Goal: Information Seeking & Learning: Learn about a topic

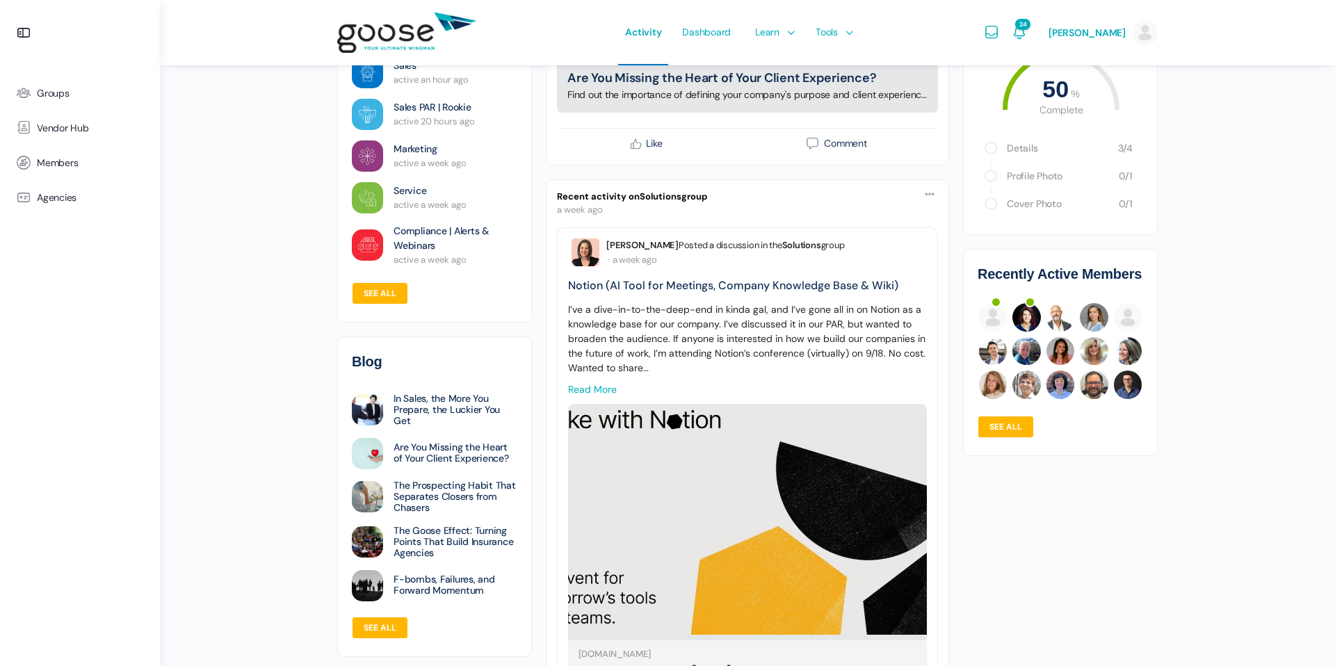
scroll to position [2142, 0]
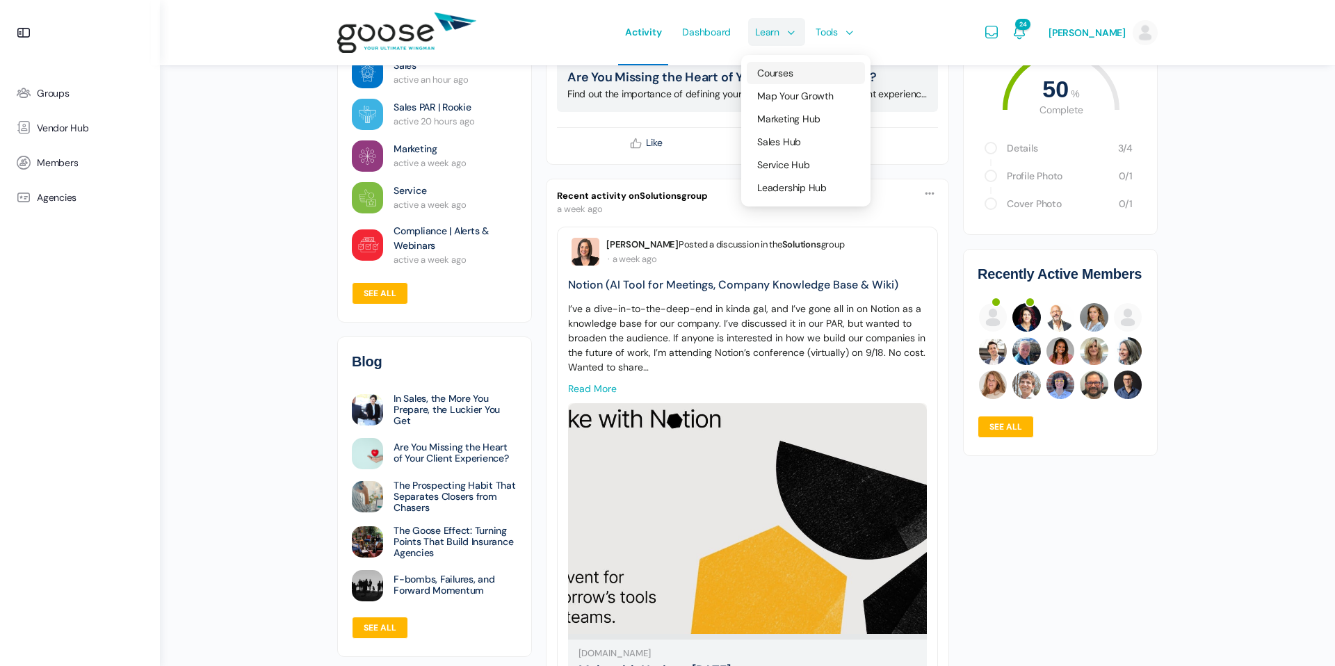
click at [776, 74] on span "Courses" at bounding box center [774, 73] width 35 height 13
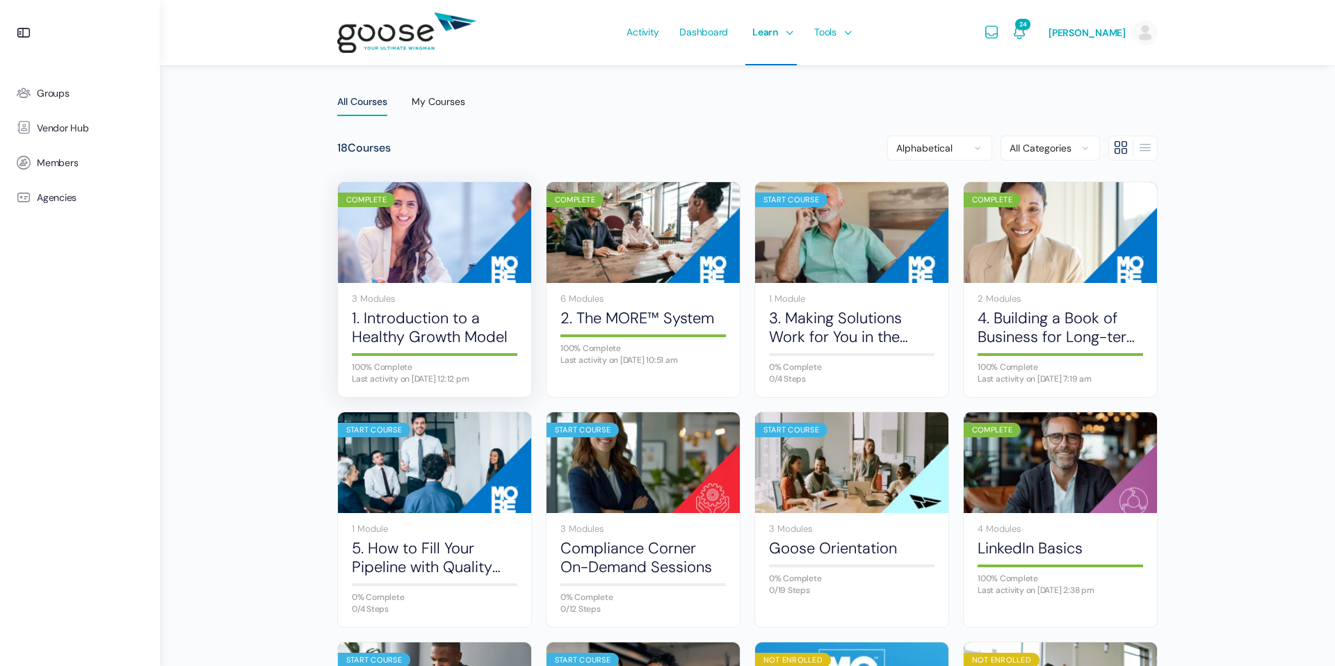
scroll to position [43, 0]
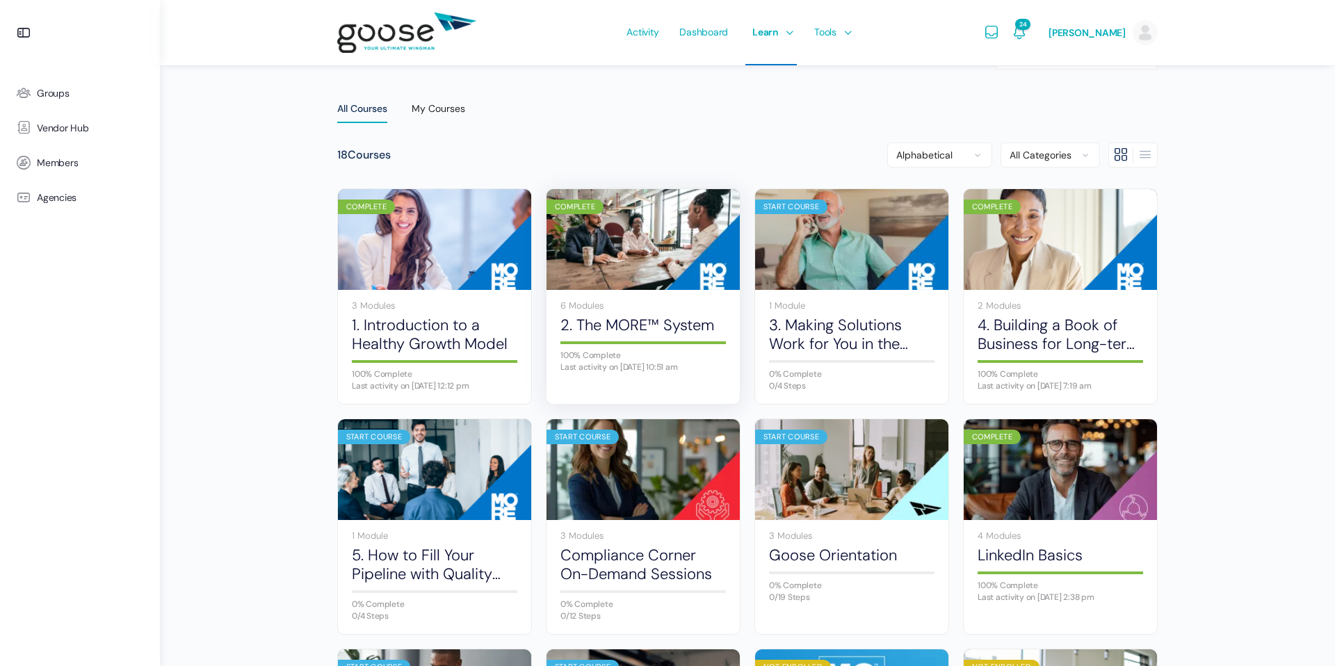
click at [635, 305] on div "6 Modules" at bounding box center [644, 305] width 166 height 9
drag, startPoint x: 635, startPoint y: 305, endPoint x: 586, endPoint y: 306, distance: 48.7
click at [586, 306] on div "6 Modules" at bounding box center [644, 305] width 166 height 9
click at [641, 291] on div "6 Modules 2. The MORE™ System 100% Complete Last activity on July 1, 2025 10:51…" at bounding box center [643, 337] width 193 height 95
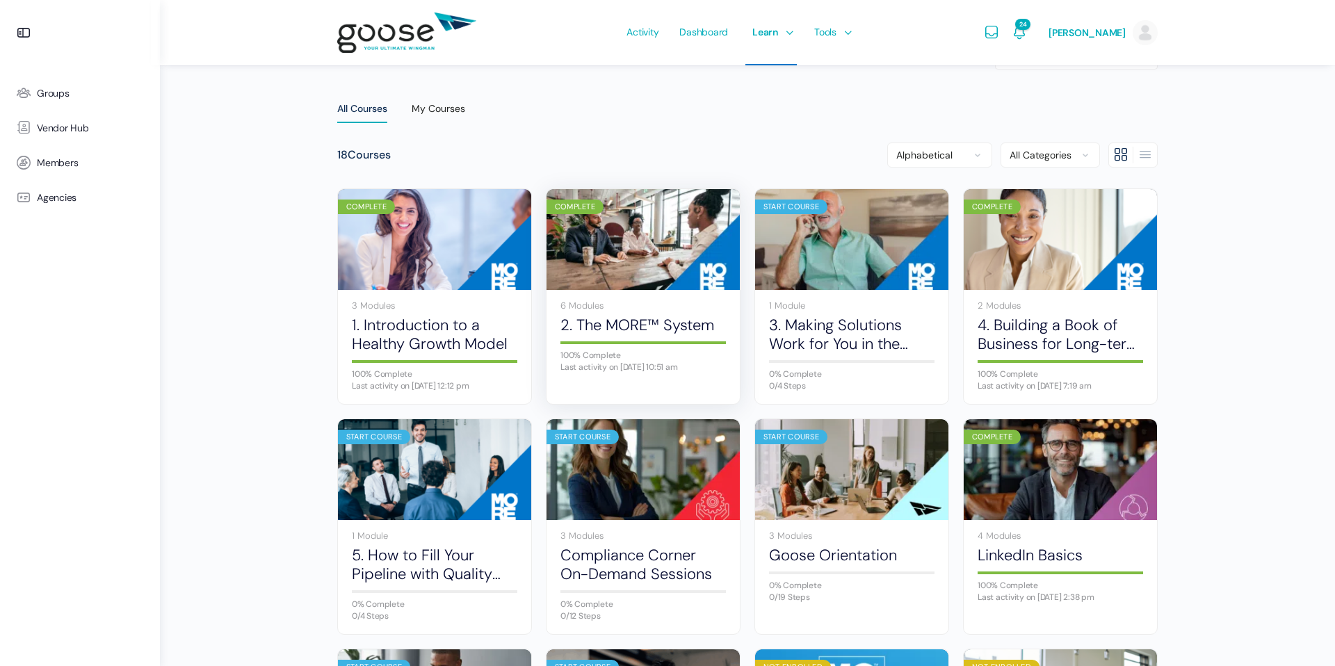
drag, startPoint x: 586, startPoint y: 306, endPoint x: 591, endPoint y: 337, distance: 31.7
click at [591, 337] on div "6 Modules 2. The MORE™ System 100% Complete Last activity on July 1, 2025 10:51…" at bounding box center [643, 337] width 193 height 95
drag, startPoint x: 591, startPoint y: 337, endPoint x: 579, endPoint y: 206, distance: 132.0
click at [579, 206] on div "Complete" at bounding box center [575, 207] width 57 height 15
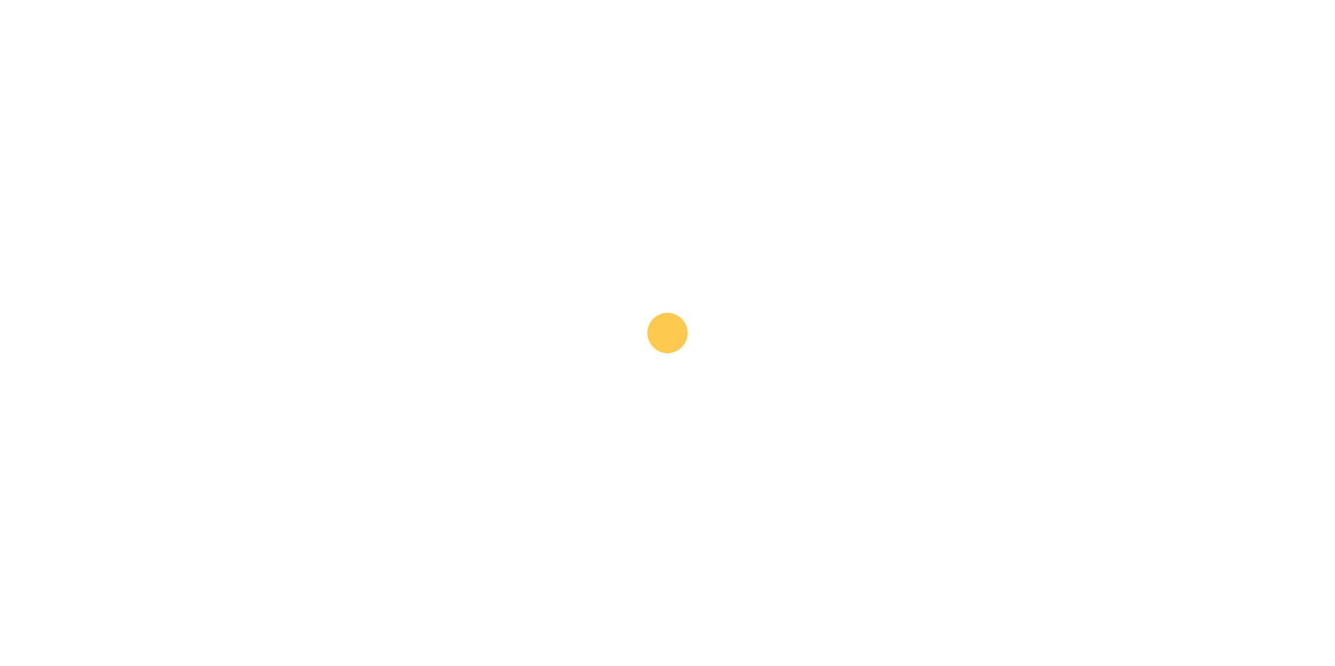
click at [579, 206] on e-page-transition at bounding box center [667, 333] width 1335 height 666
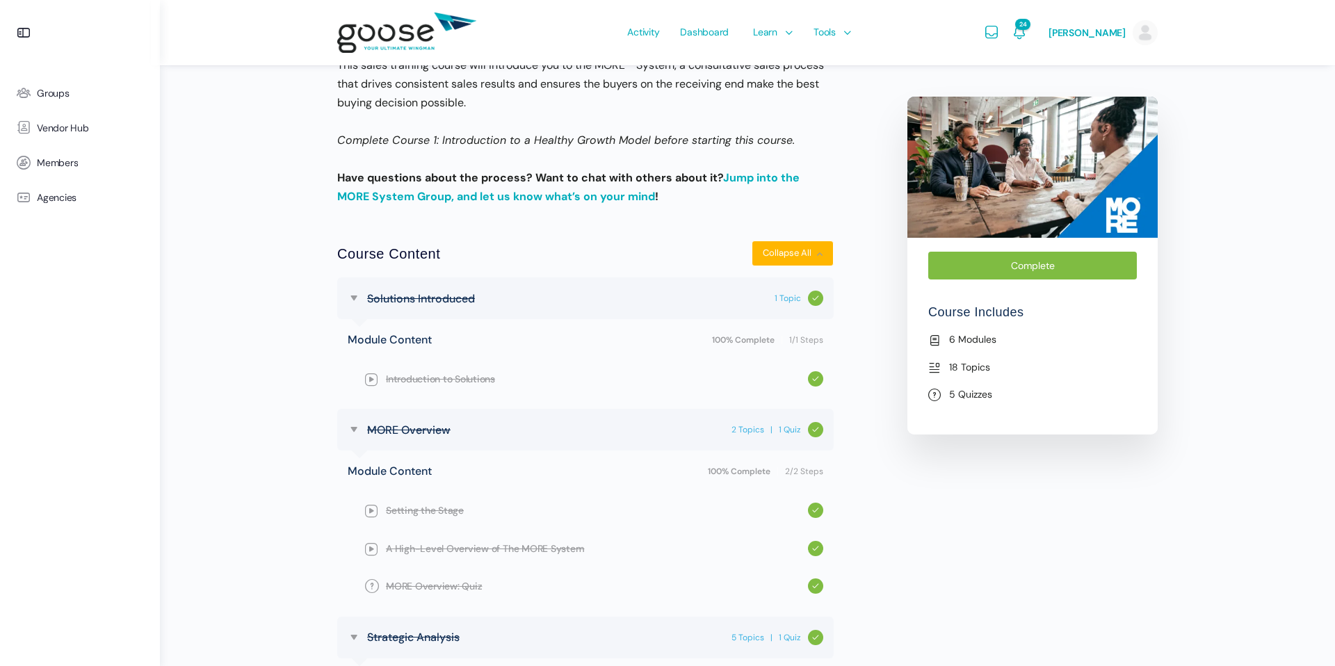
scroll to position [339, 0]
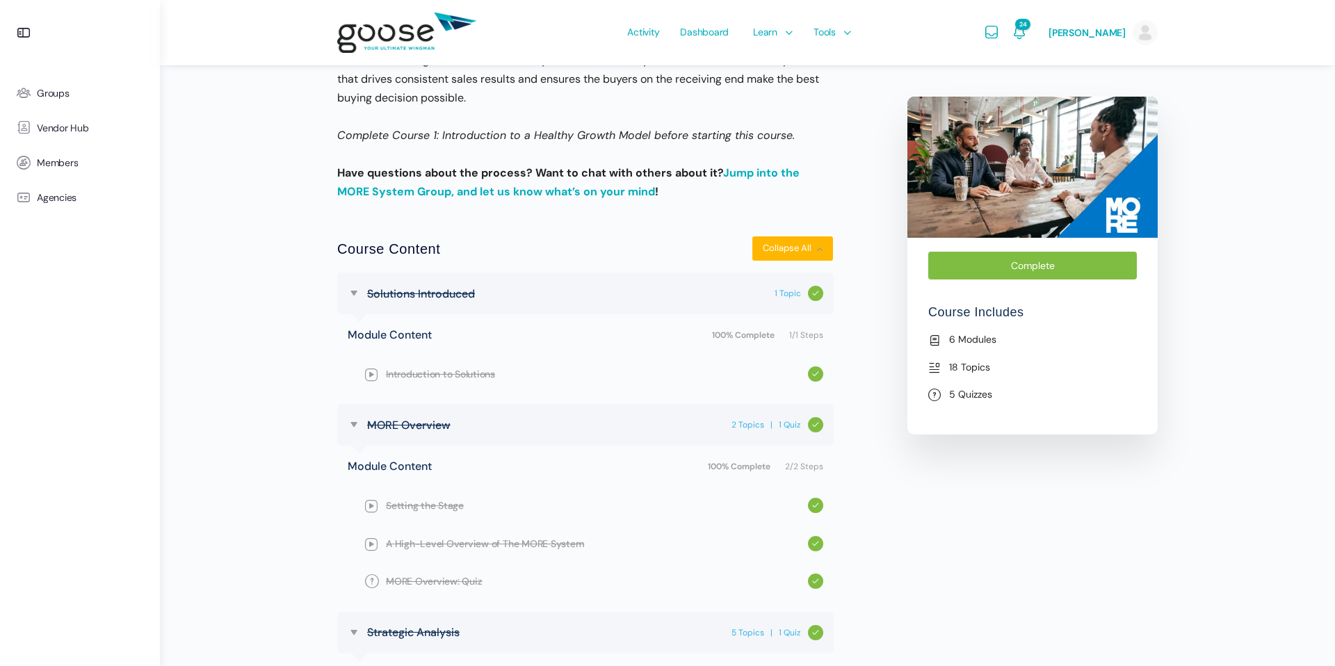
click at [446, 282] on div "Solutions Introduced 1 Topic Collapse" at bounding box center [585, 294] width 497 height 42
drag, startPoint x: 0, startPoint y: 0, endPoint x: 444, endPoint y: 287, distance: 528.2
click at [444, 287] on span "Solutions Introduced" at bounding box center [421, 293] width 108 height 19
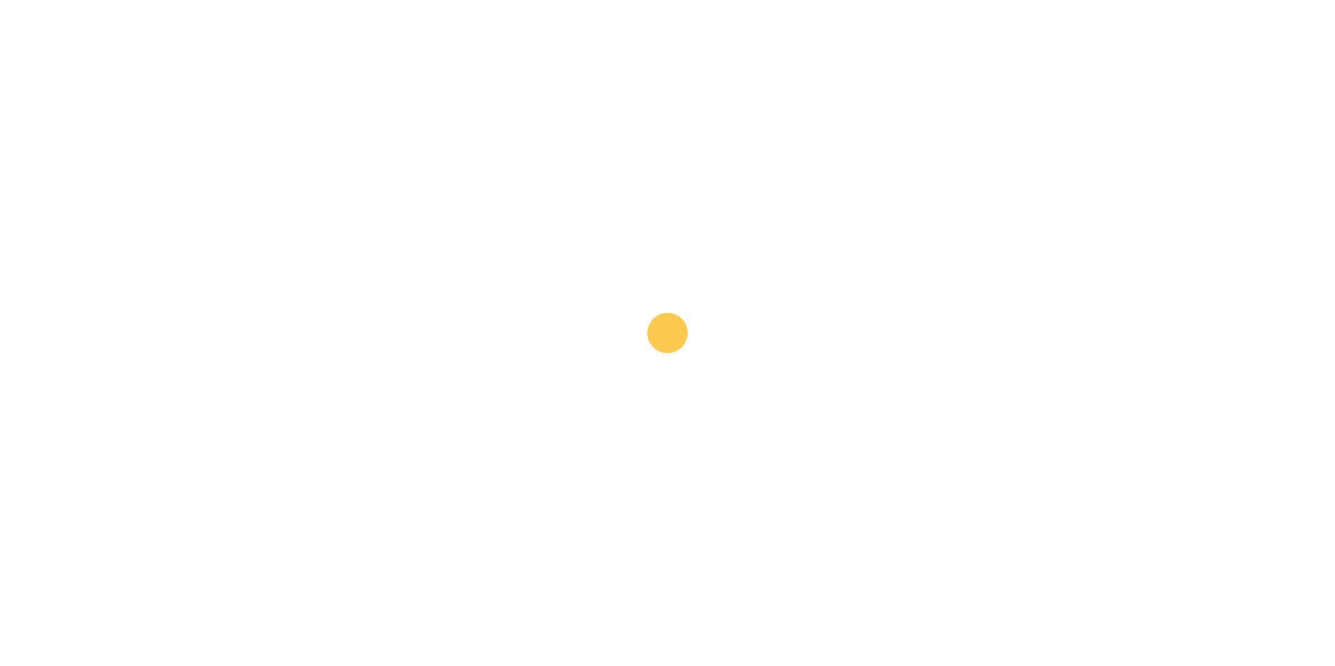
click at [443, 287] on e-page-transition at bounding box center [667, 333] width 1335 height 666
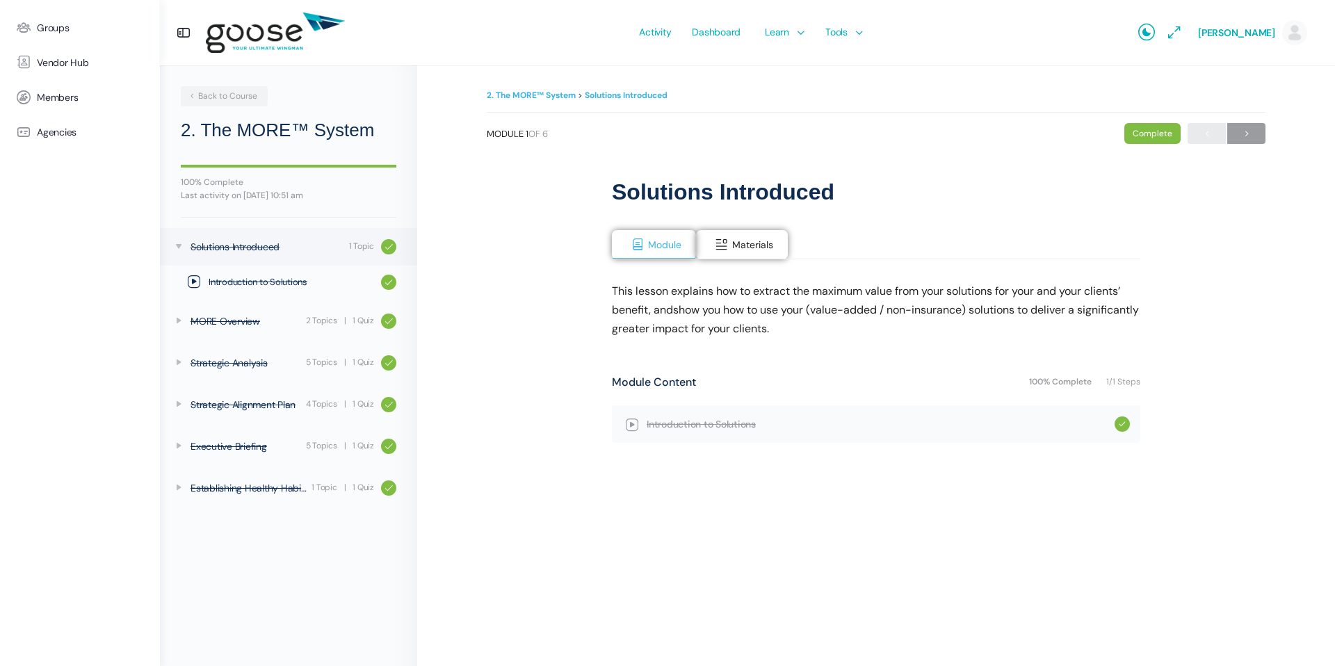
scroll to position [13, 0]
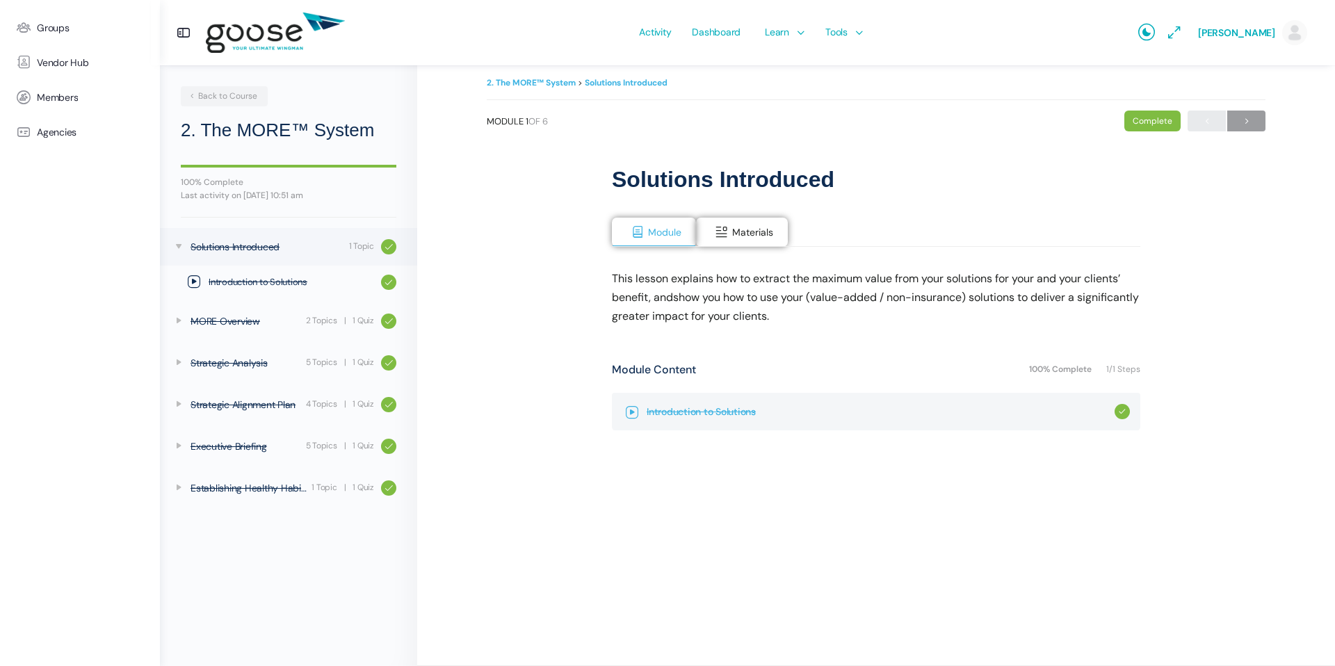
click at [653, 409] on span "Introduction to Solutions" at bounding box center [881, 411] width 468 height 15
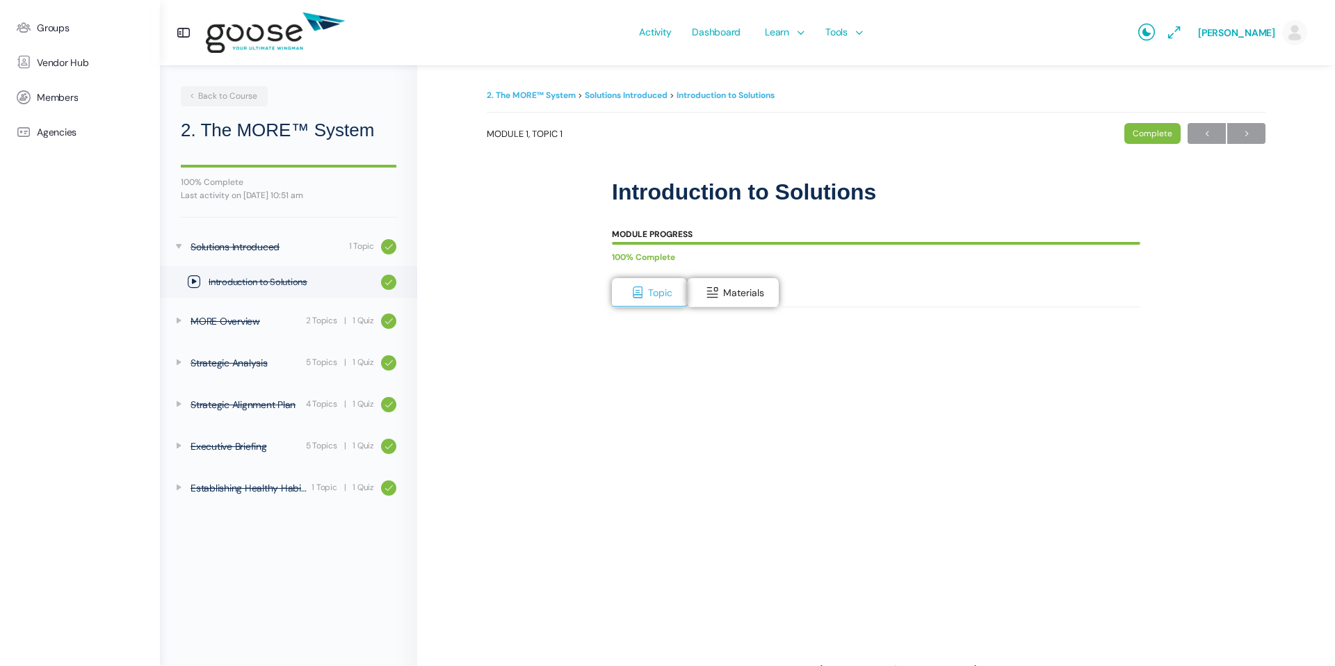
scroll to position [125, 0]
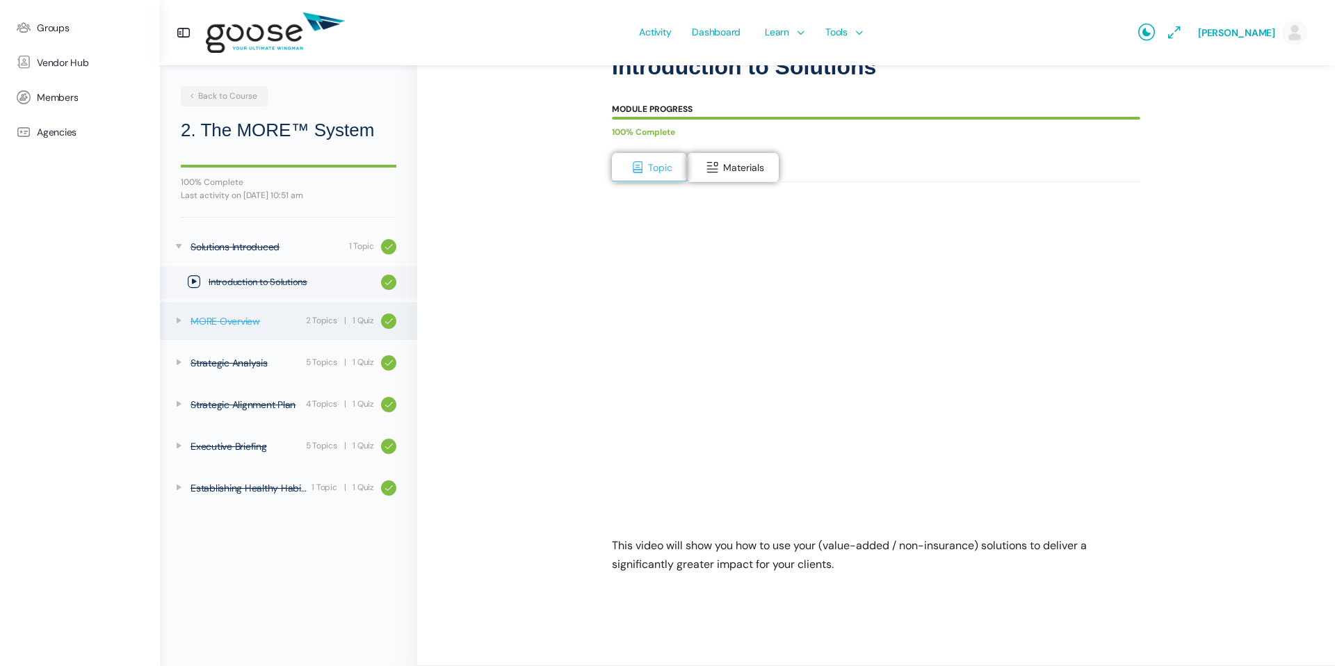
click at [313, 318] on div "2 Topics" at bounding box center [321, 320] width 31 height 13
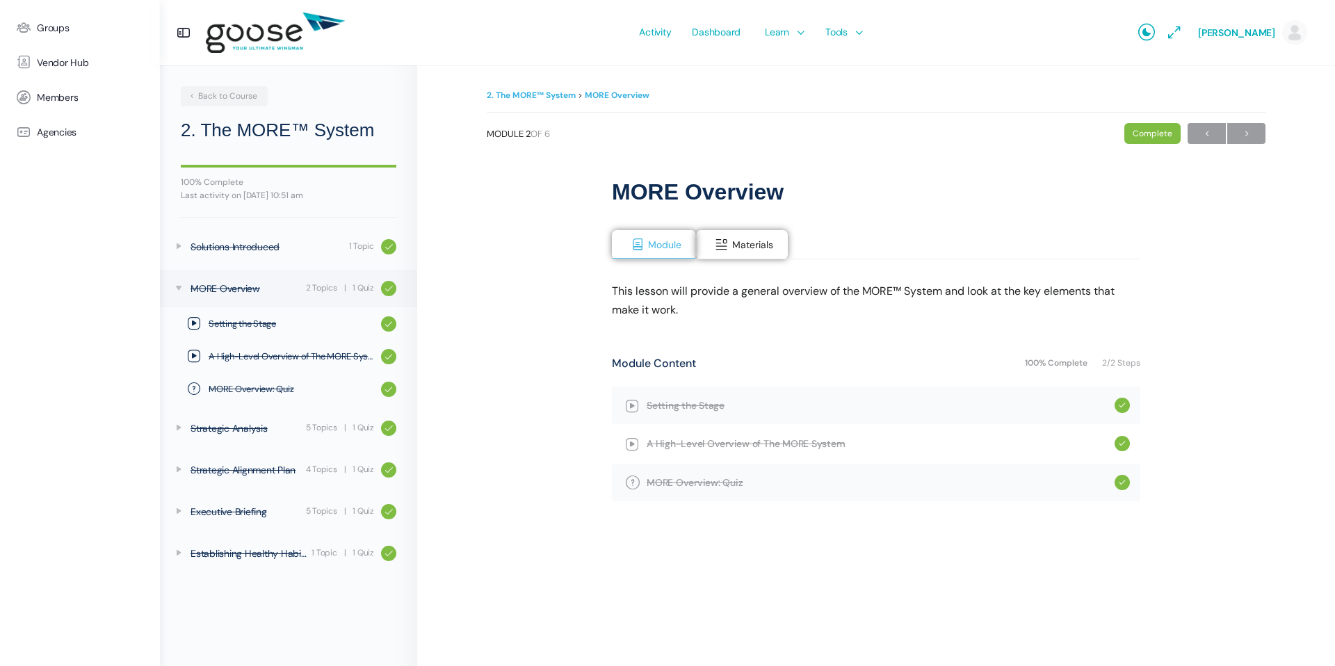
click at [715, 403] on e-page-transition at bounding box center [667, 333] width 1335 height 666
click at [677, 403] on span "Setting the Stage" at bounding box center [881, 405] width 468 height 15
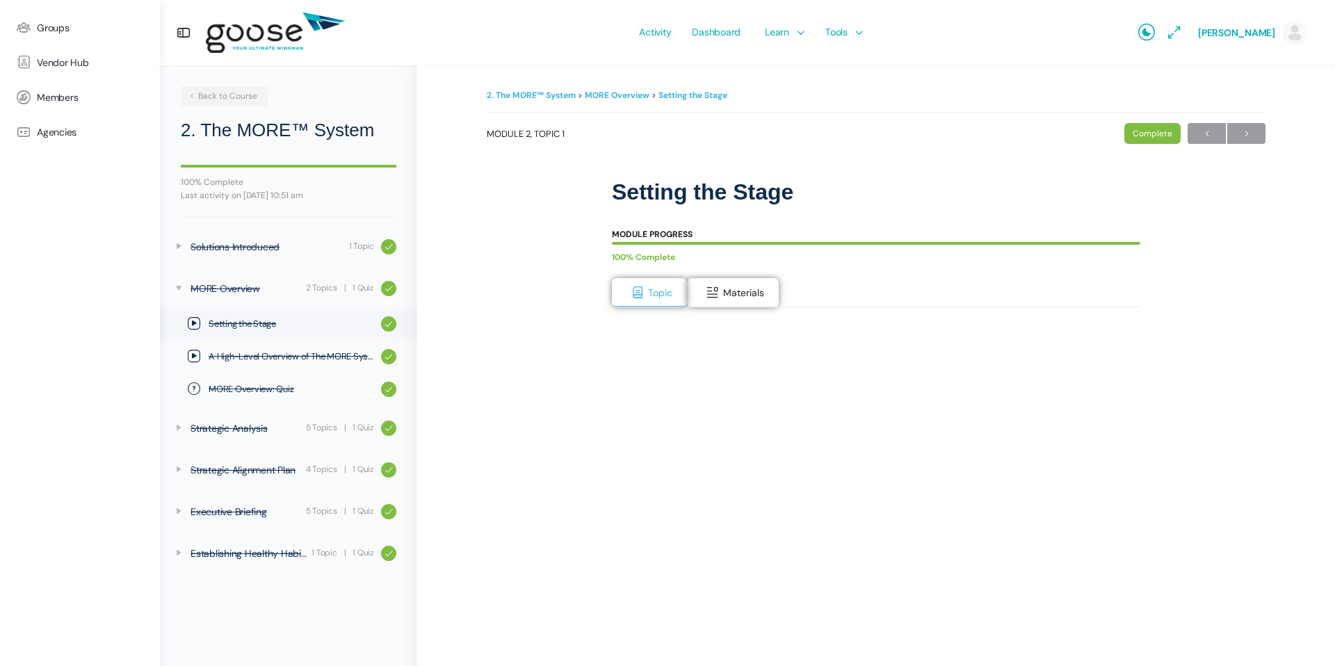
scroll to position [3, 0]
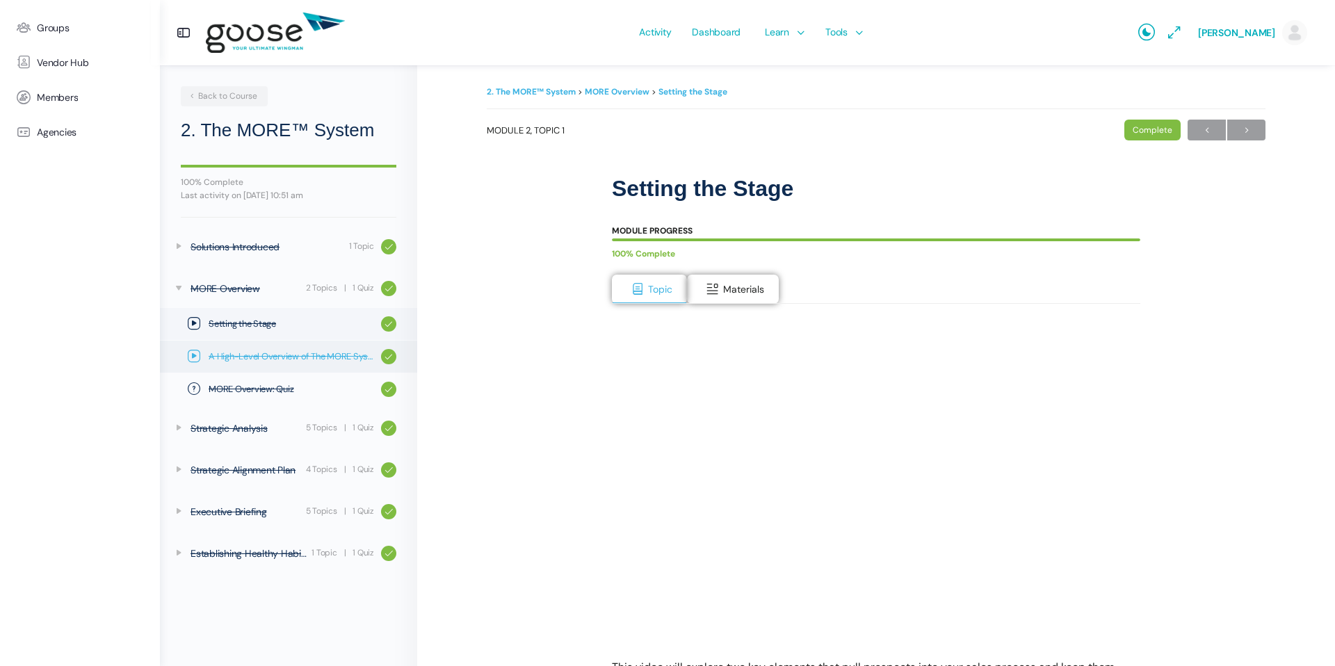
click at [267, 351] on span "A High-Level Overview of The MORE System" at bounding box center [292, 357] width 166 height 14
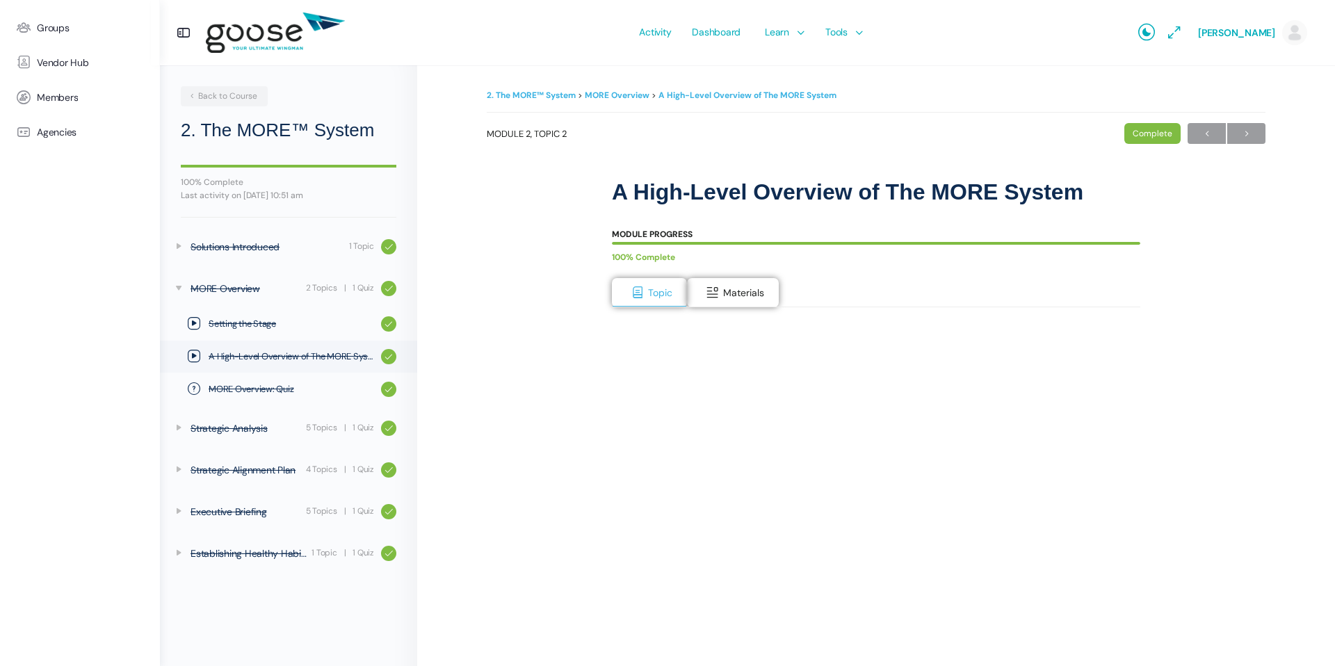
scroll to position [1, 0]
click at [633, 606] on e-page-transition at bounding box center [667, 333] width 1335 height 666
click at [303, 385] on span "MORE Overview: Quiz" at bounding box center [292, 390] width 166 height 14
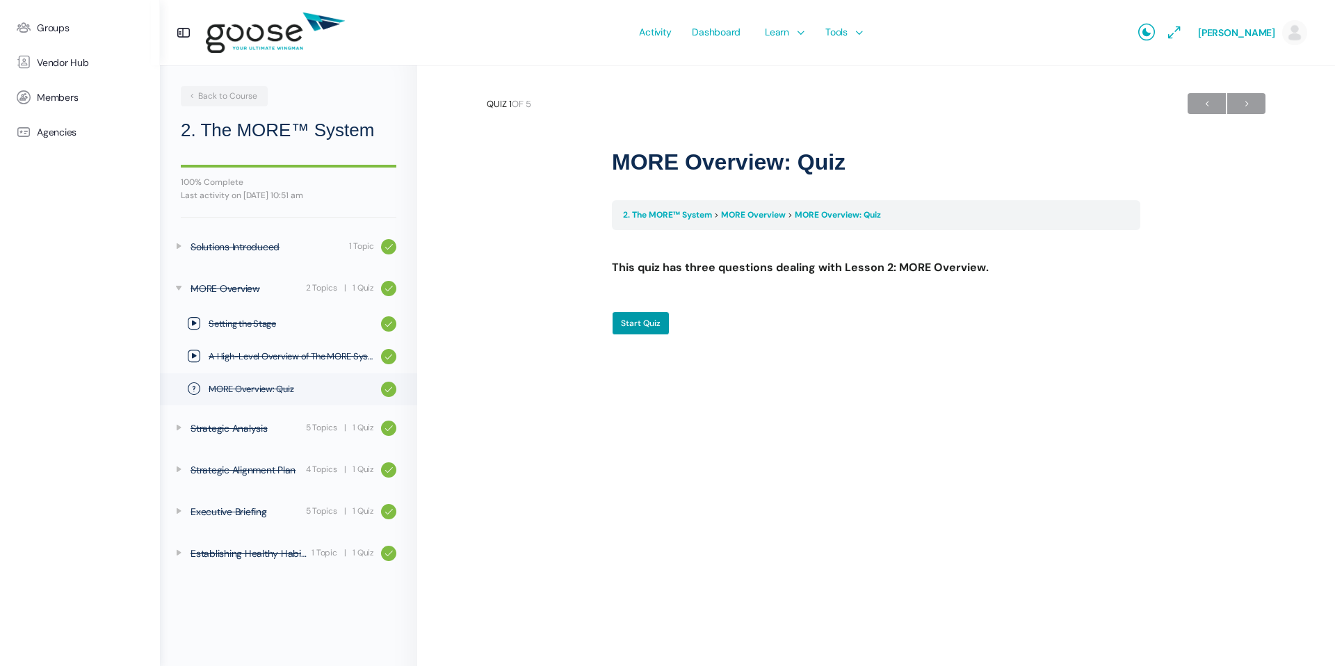
click at [225, 428] on e-page-transition at bounding box center [667, 333] width 1335 height 666
click at [240, 428] on div "Strategic Analysis" at bounding box center [246, 428] width 111 height 15
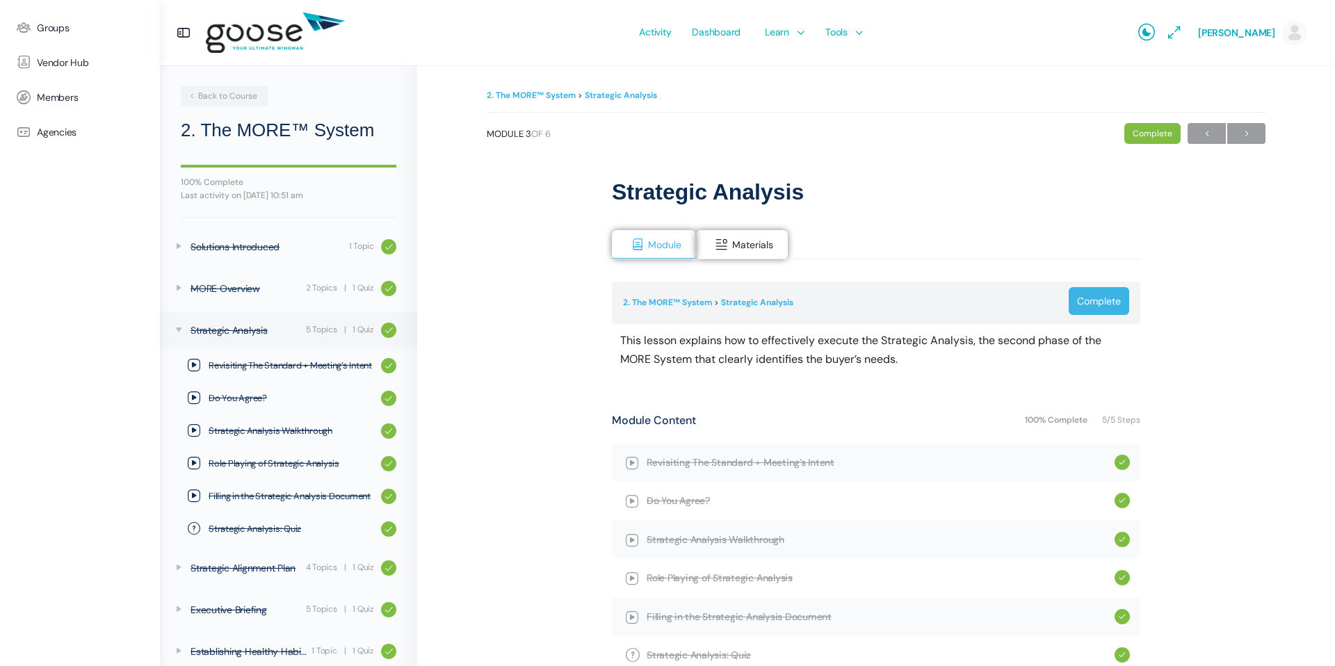
scroll to position [15, 0]
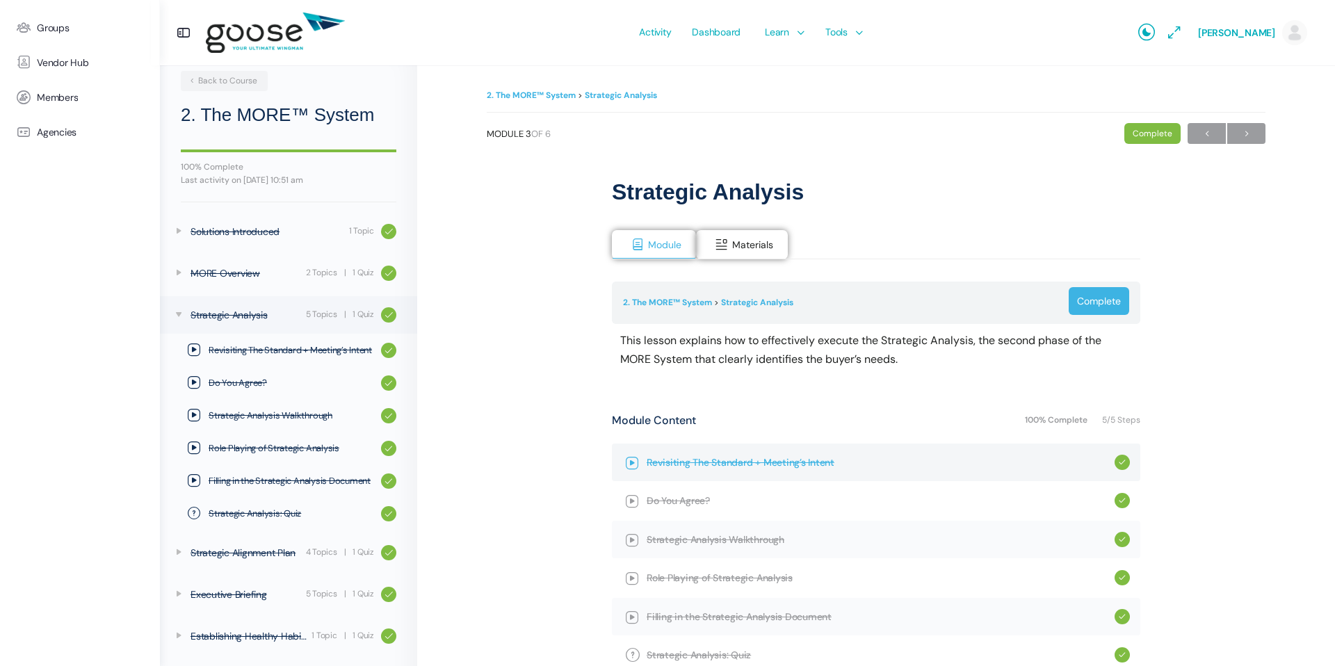
click at [707, 462] on span "Revisiting The Standard + Meeting’s Intent" at bounding box center [881, 462] width 468 height 15
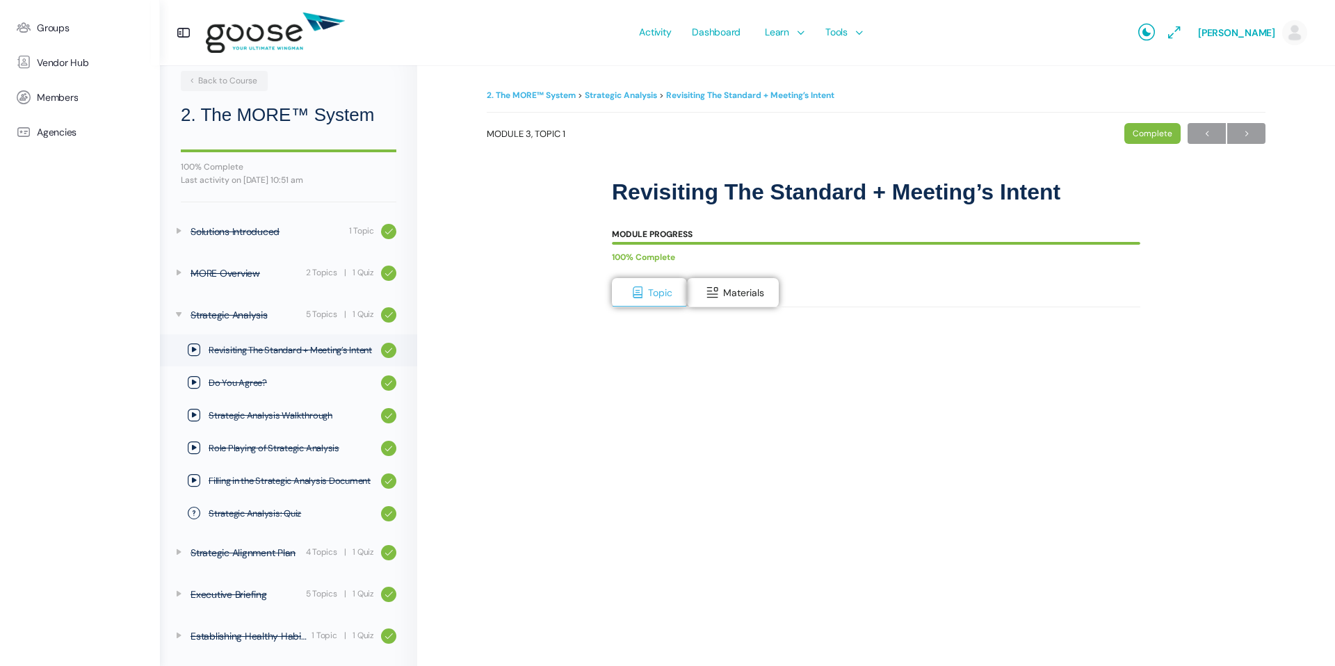
scroll to position [106, 0]
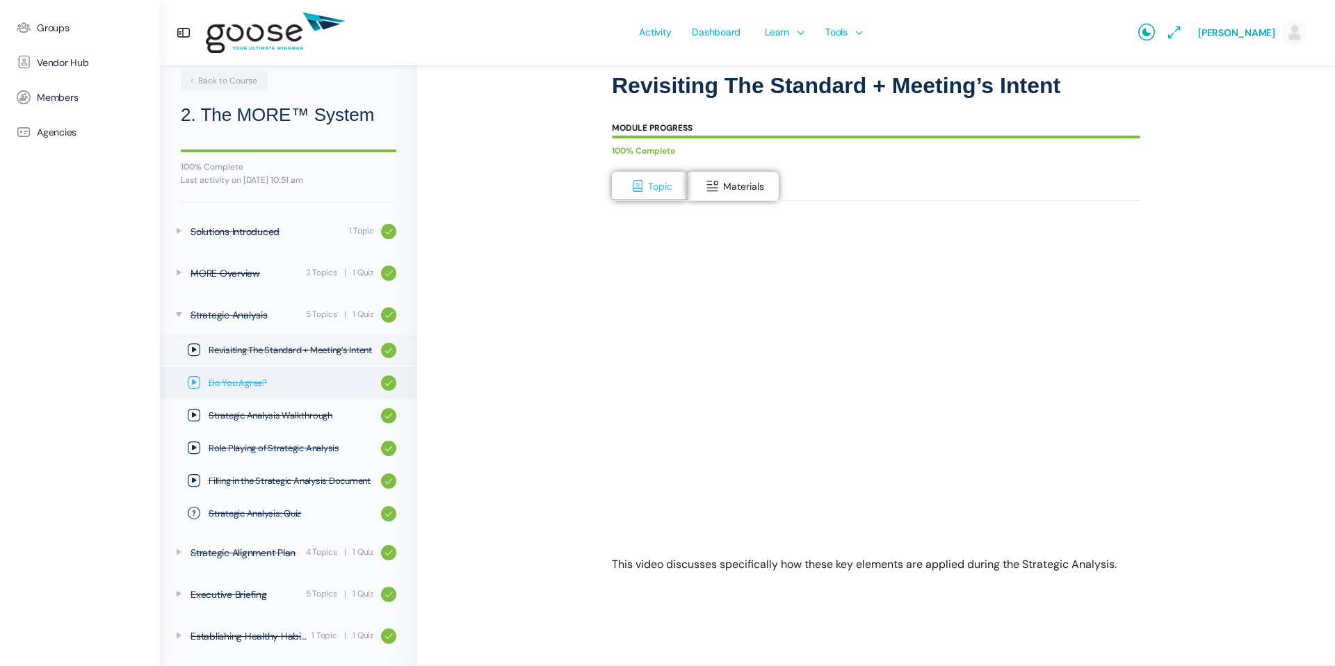
click at [241, 382] on span "Do You Agree?" at bounding box center [292, 383] width 166 height 14
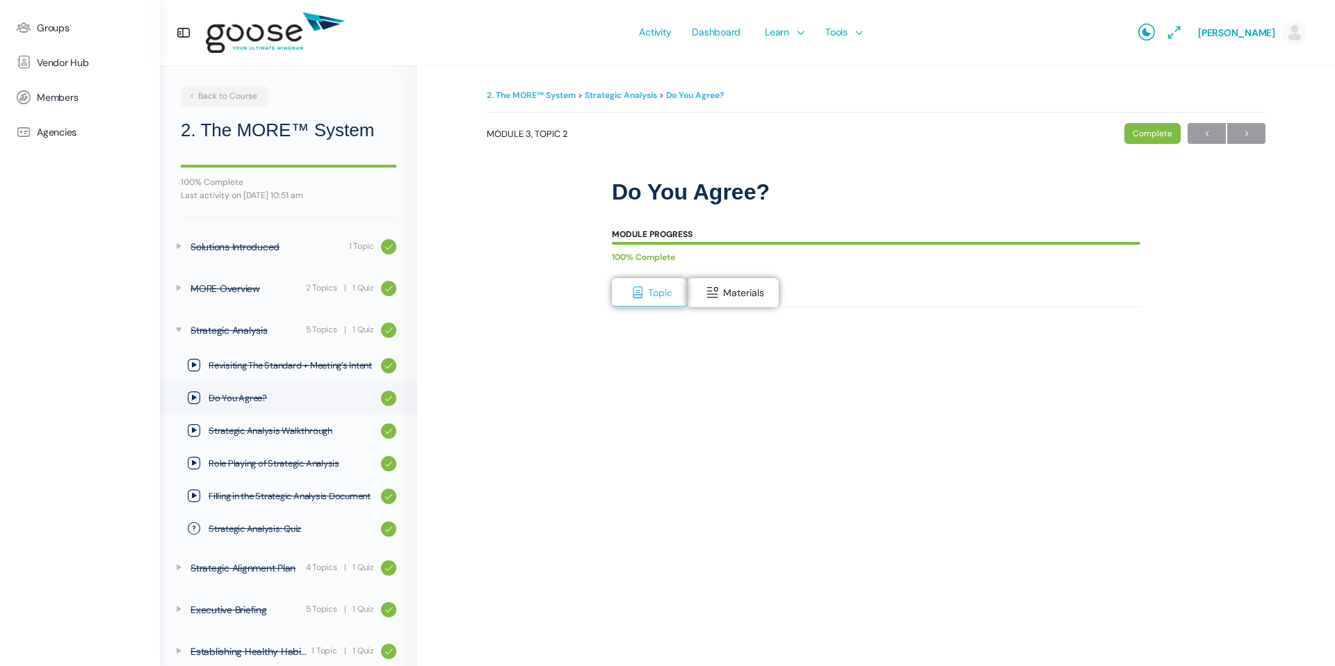
scroll to position [15, 0]
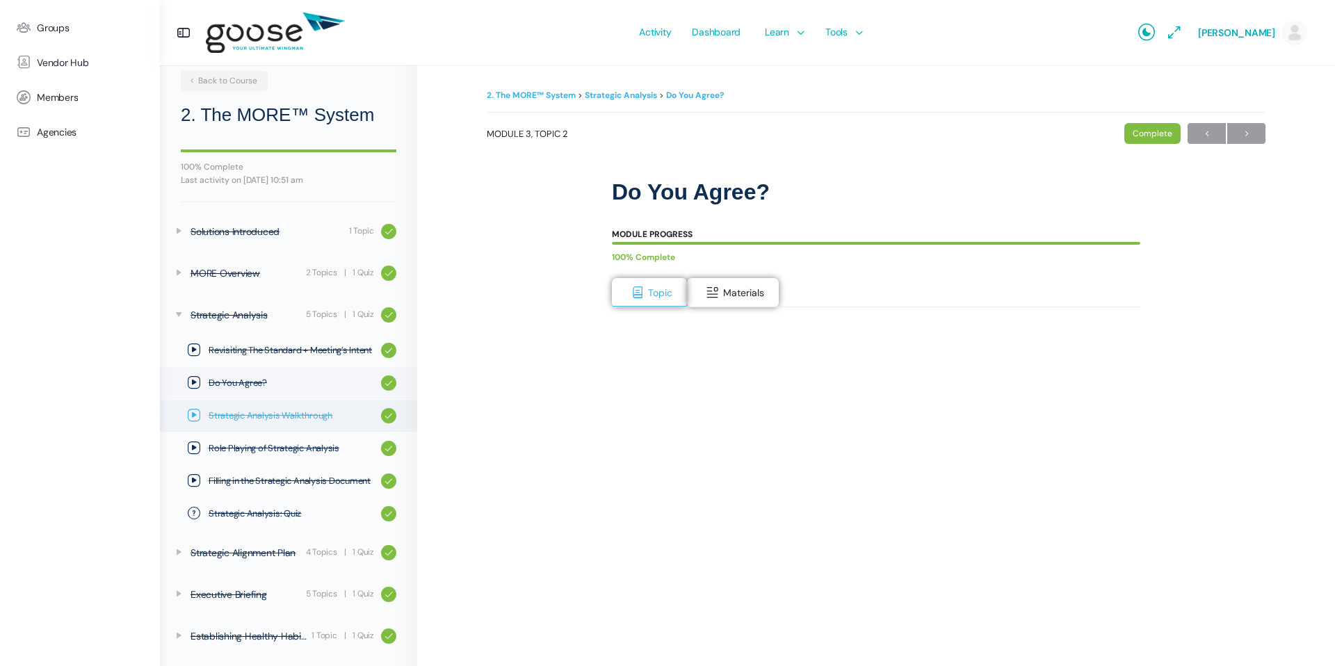
click at [241, 410] on span "Strategic Analysis Walkthrough" at bounding box center [292, 416] width 166 height 14
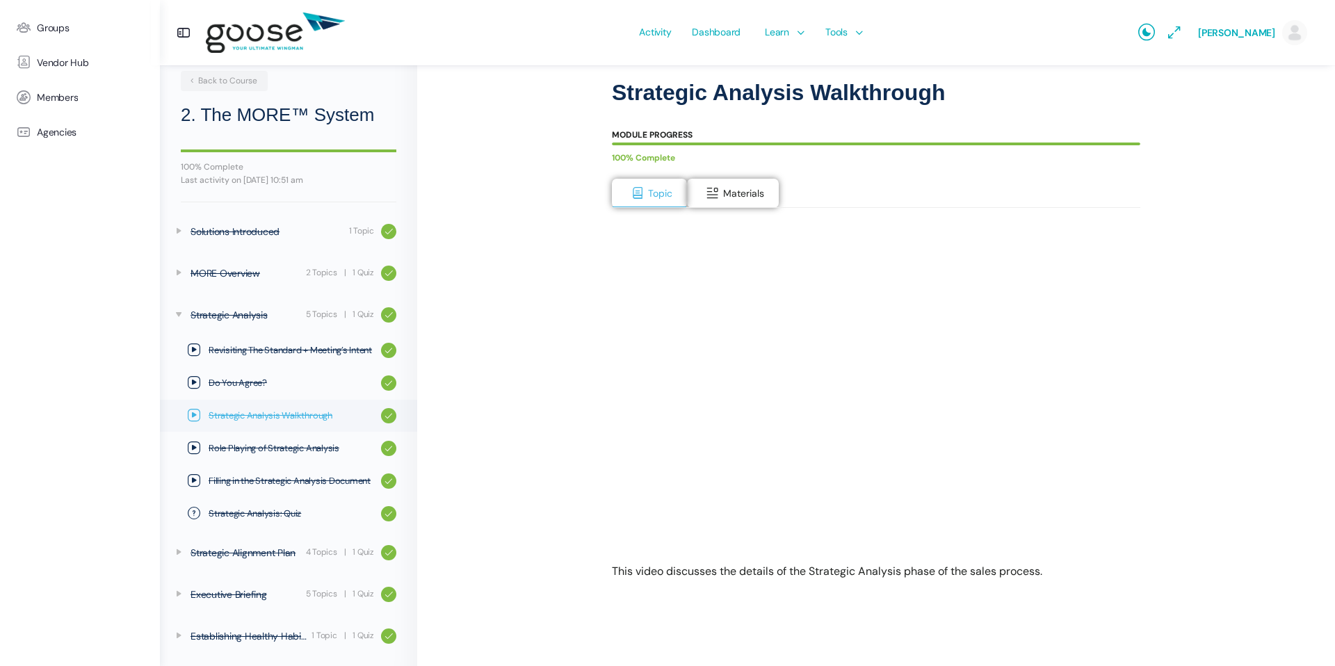
scroll to position [106, 0]
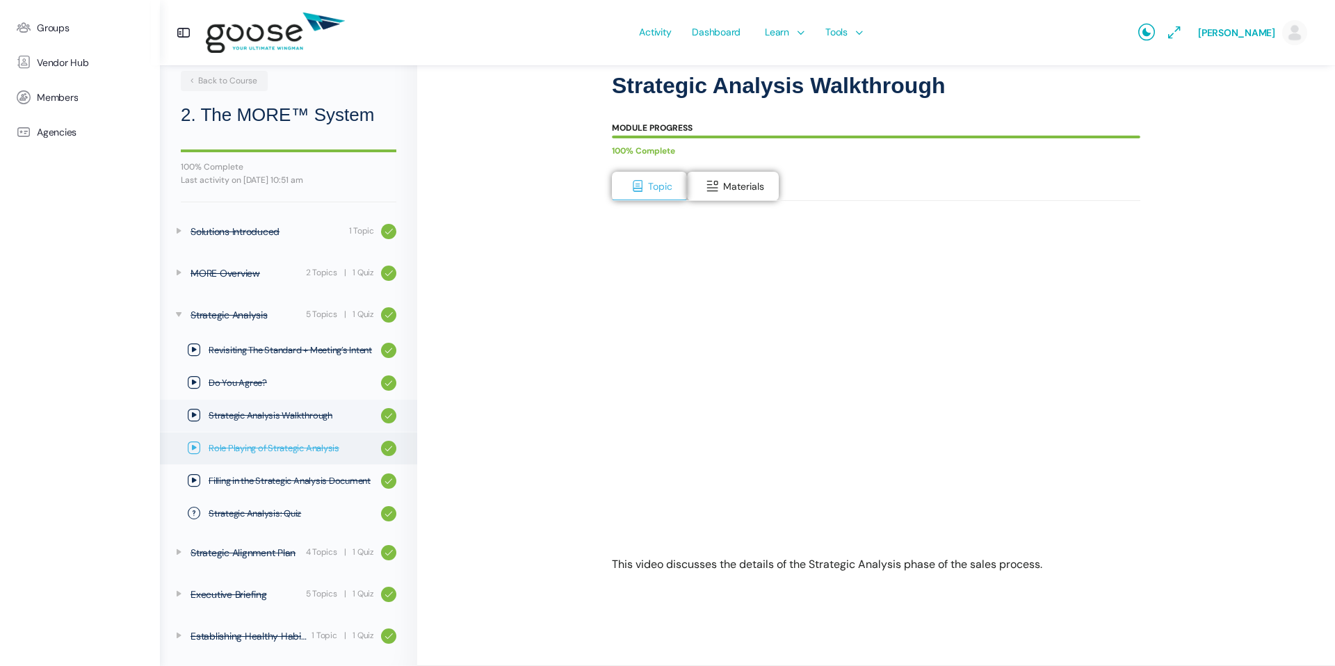
click at [287, 453] on span "Role Playing of Strategic Analysis" at bounding box center [292, 449] width 166 height 14
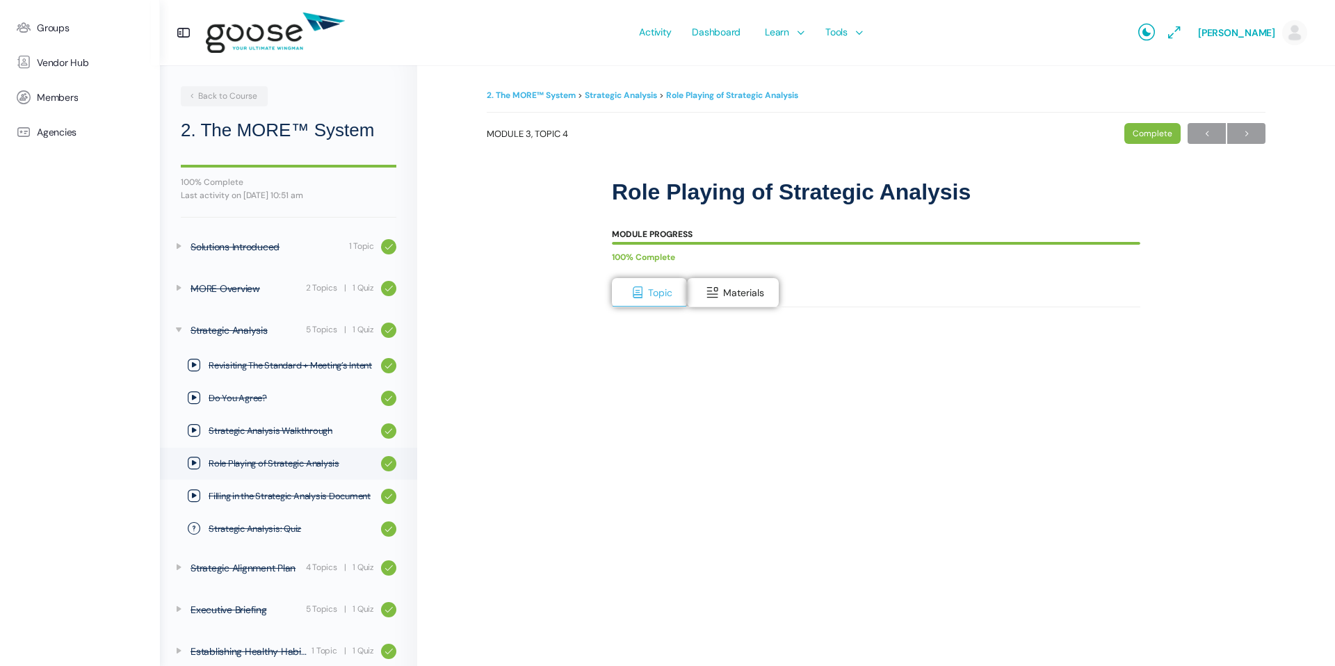
scroll to position [15, 0]
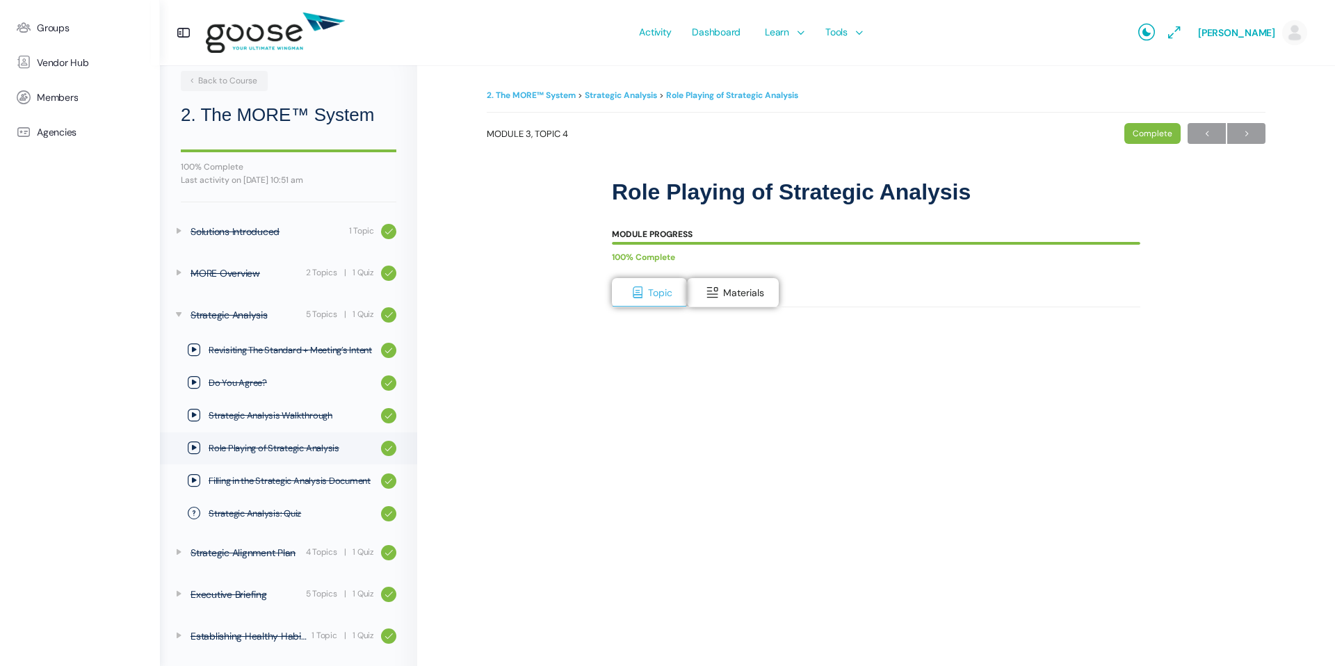
click at [609, 460] on div "2. The MORE™ System Strategic Analysis Role Playing of Strategic Analysis Compl…" at bounding box center [876, 415] width 779 height 658
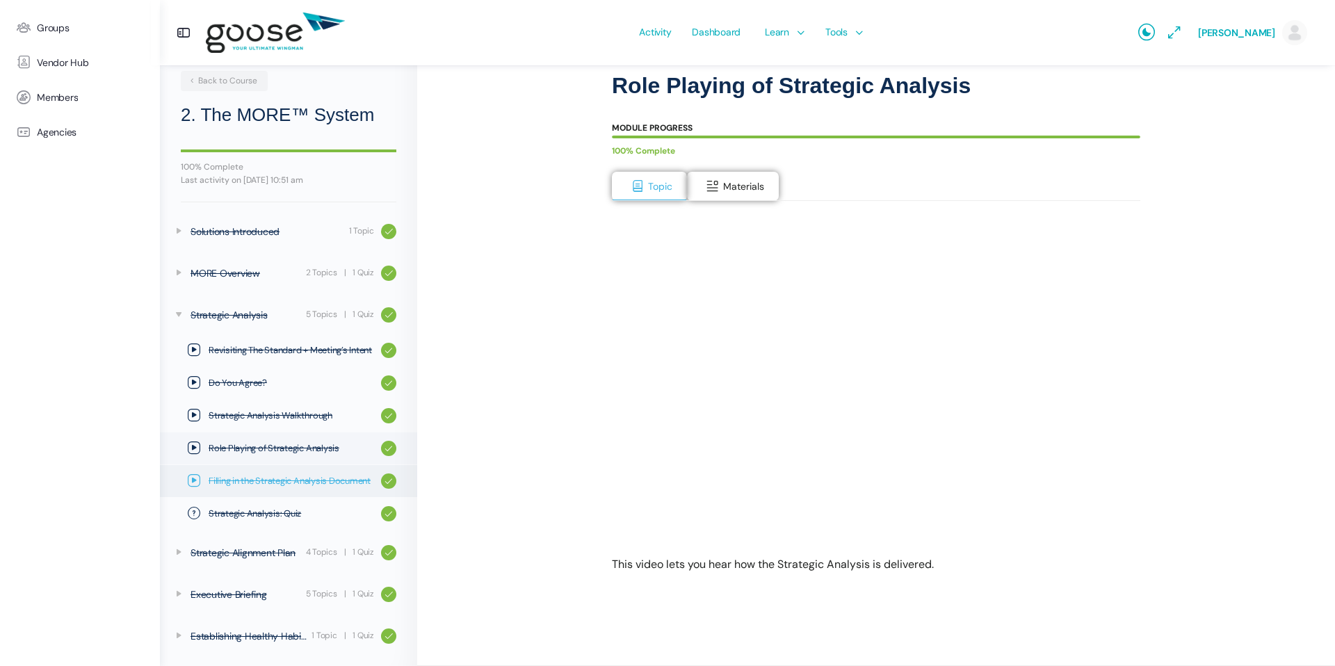
click at [282, 485] on span "Filling in the Strategic Analysis Document" at bounding box center [292, 481] width 166 height 14
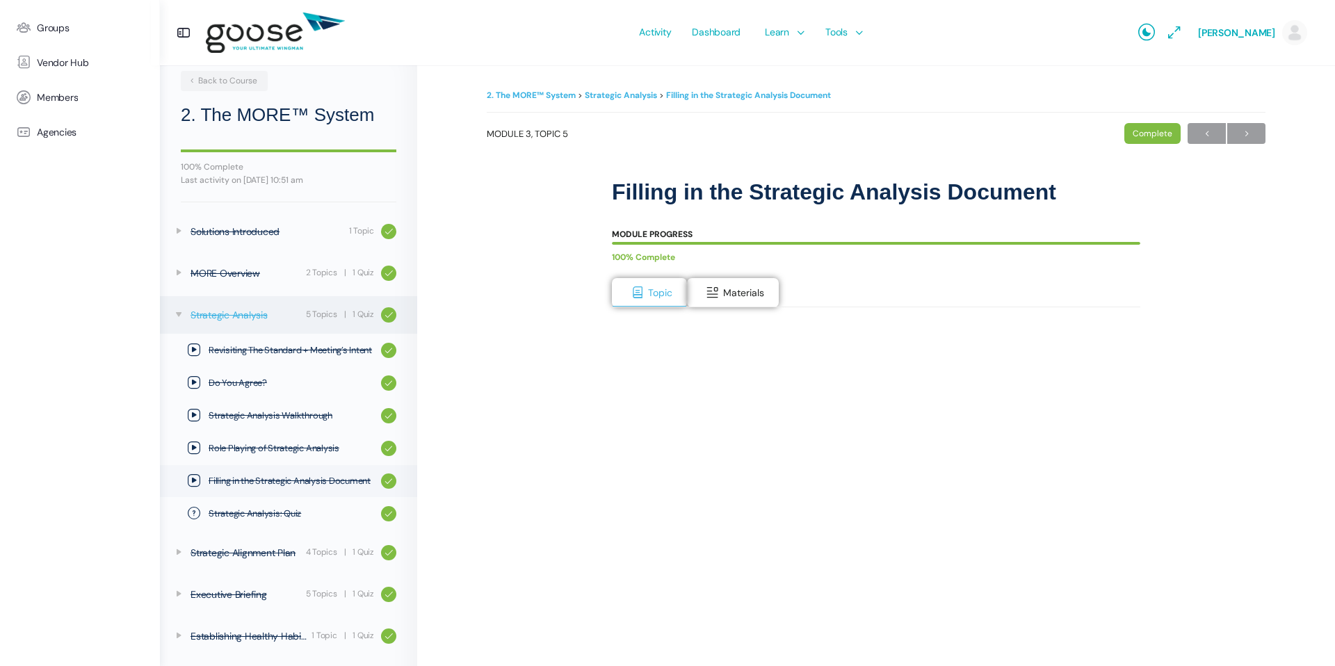
scroll to position [106, 0]
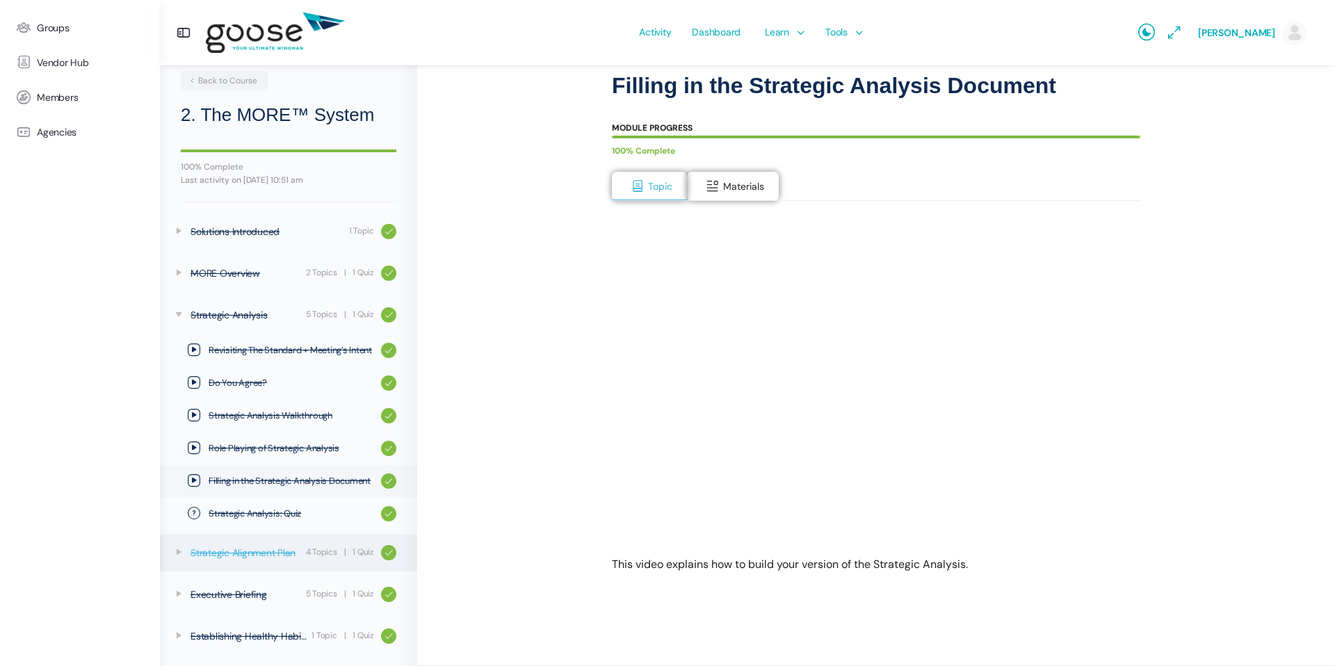
click at [303, 547] on link "Strategic Alignment Plan 4 Topics | 1 Quiz" at bounding box center [288, 553] width 257 height 38
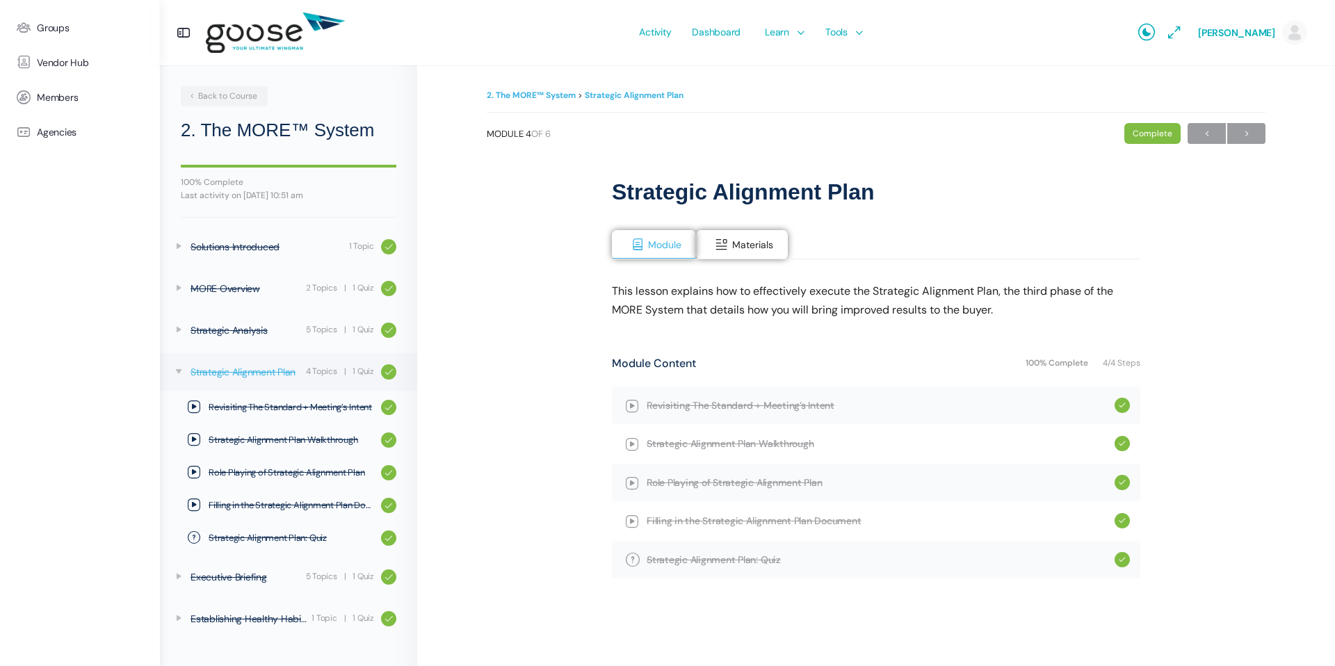
scroll to position [13, 0]
